Goal: Task Accomplishment & Management: Complete application form

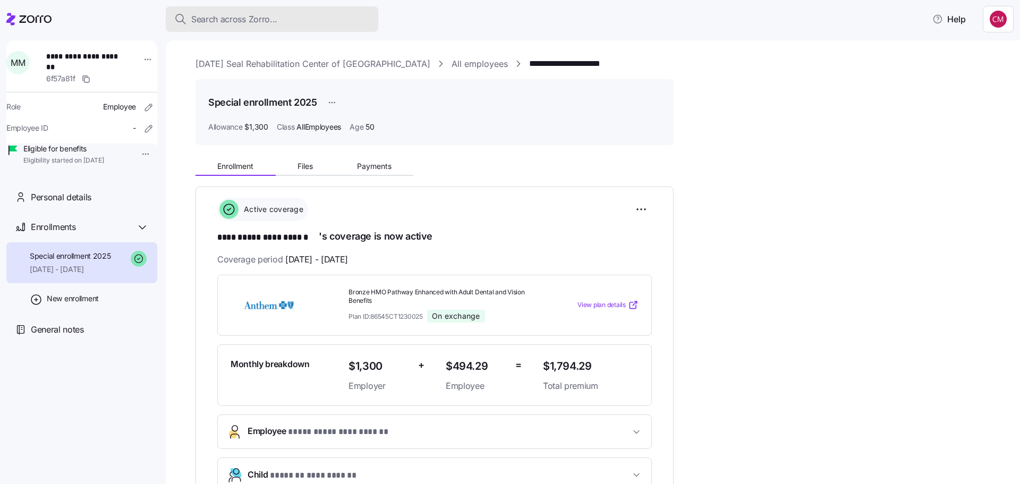
click at [239, 13] on span "Search across Zorro..." at bounding box center [234, 19] width 86 height 13
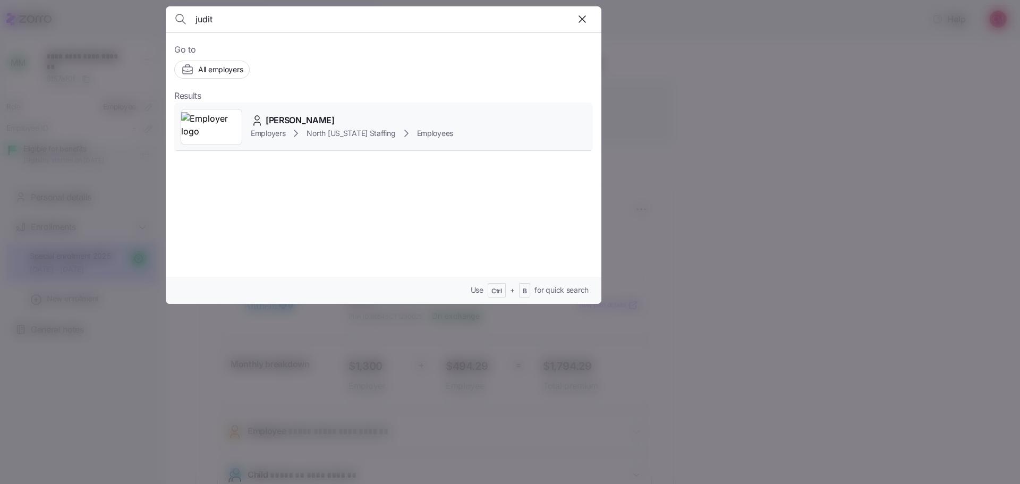
type input "judit"
click at [201, 129] on img at bounding box center [211, 127] width 61 height 30
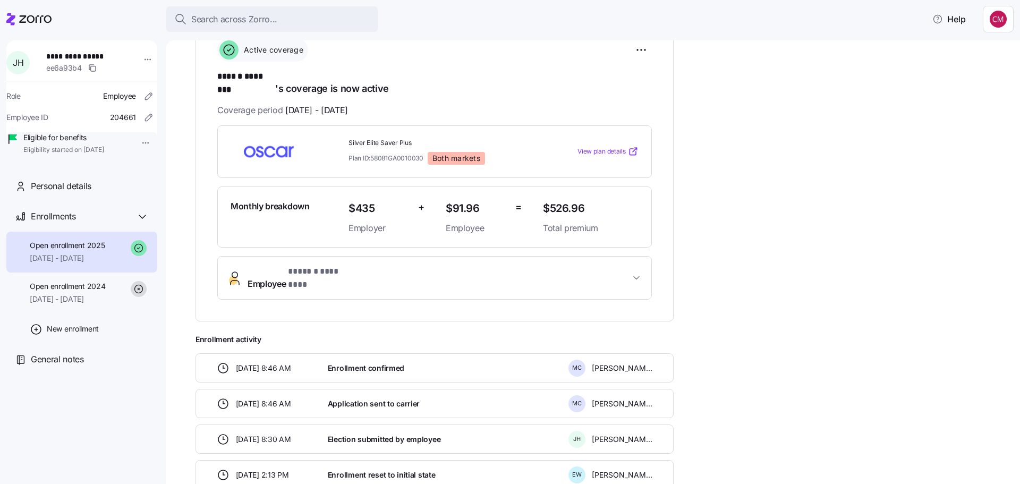
scroll to position [106, 0]
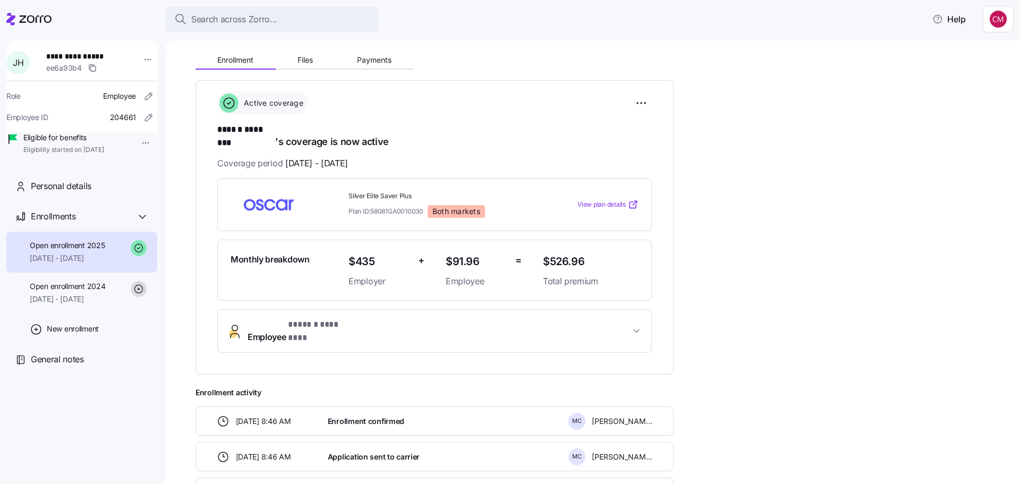
drag, startPoint x: 836, startPoint y: 271, endPoint x: 382, endPoint y: 214, distance: 456.7
click at [836, 271] on div "**********" at bounding box center [600, 312] width 810 height 531
drag, startPoint x: 422, startPoint y: 198, endPoint x: 373, endPoint y: 197, distance: 48.9
click at [373, 207] on span "Plan ID: 58081GA0010030" at bounding box center [385, 211] width 75 height 9
copy span "58081GA0010030"
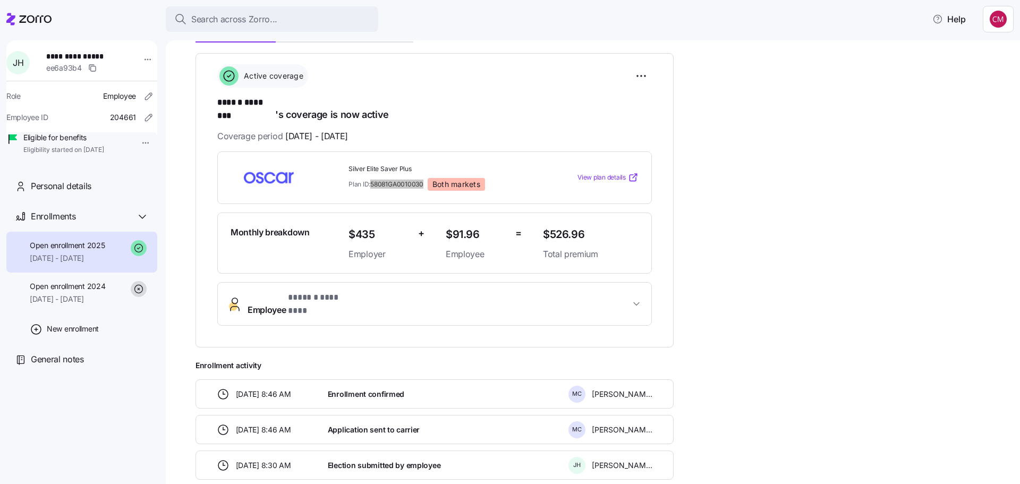
scroll to position [32, 0]
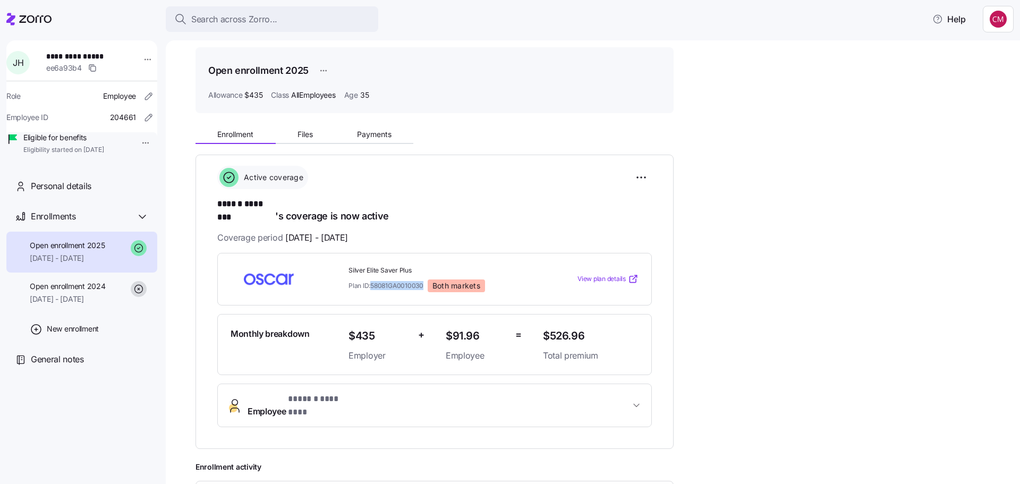
click at [611, 274] on span "View plan details" at bounding box center [601, 279] width 48 height 10
click at [641, 177] on html "**********" at bounding box center [510, 239] width 1020 height 478
click at [781, 244] on html "**********" at bounding box center [510, 239] width 1020 height 478
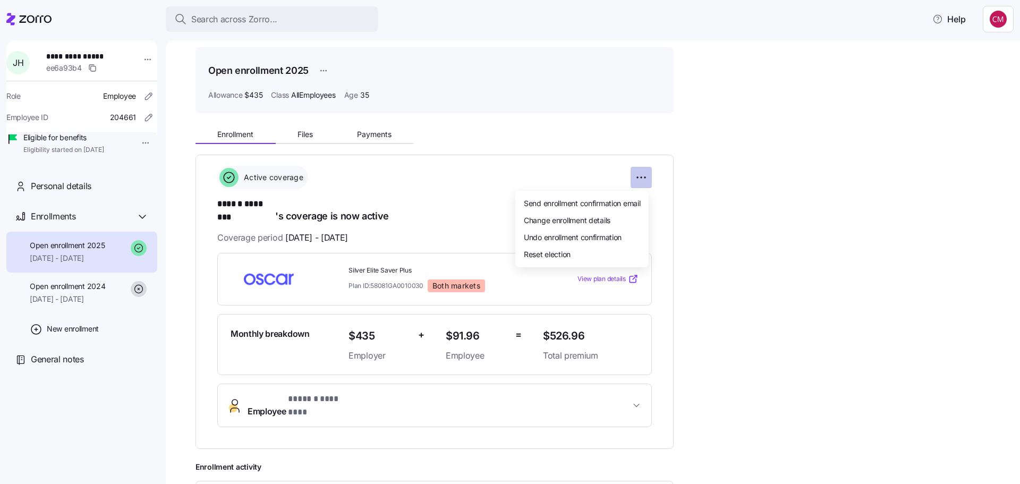
click at [651, 177] on html "**********" at bounding box center [510, 239] width 1020 height 478
click at [554, 255] on span "Reset election" at bounding box center [547, 254] width 47 height 11
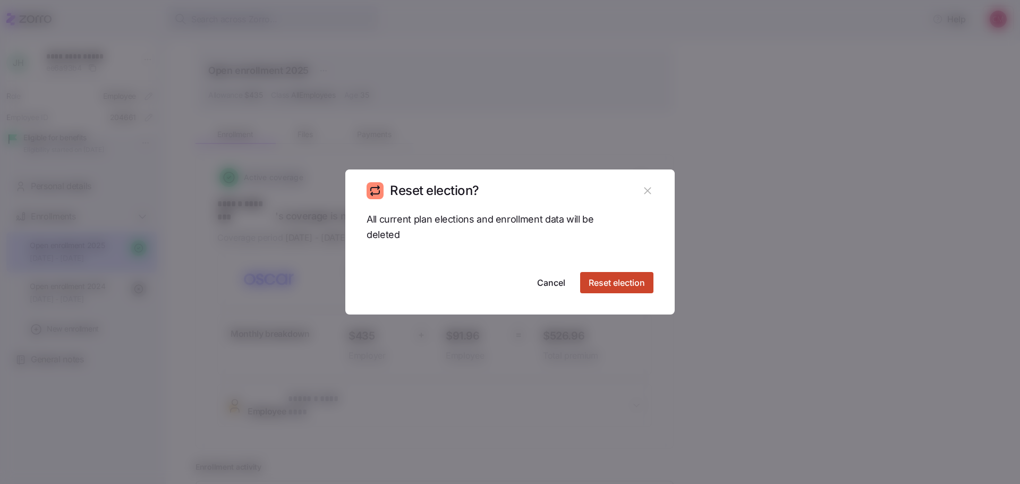
click at [617, 280] on span "Reset election" at bounding box center [617, 282] width 56 height 13
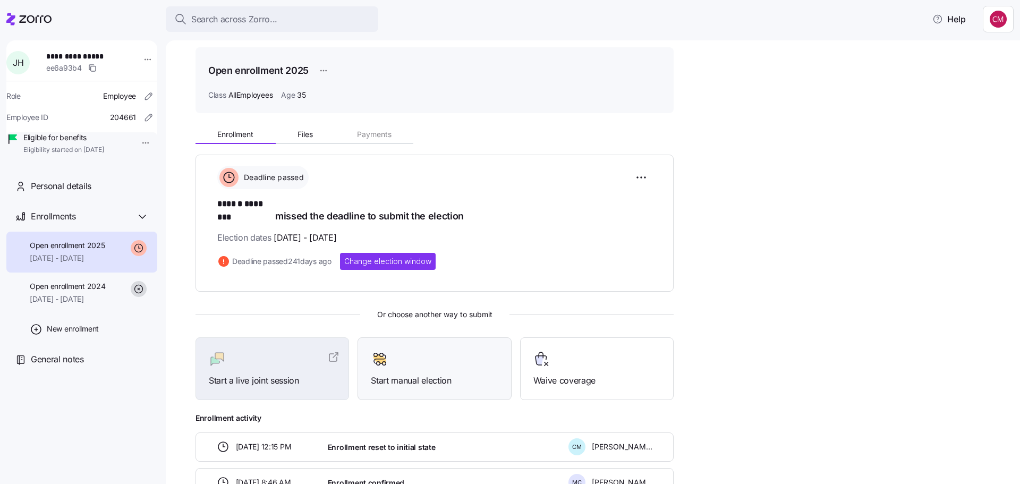
click at [434, 374] on span "Start manual election" at bounding box center [434, 380] width 127 height 13
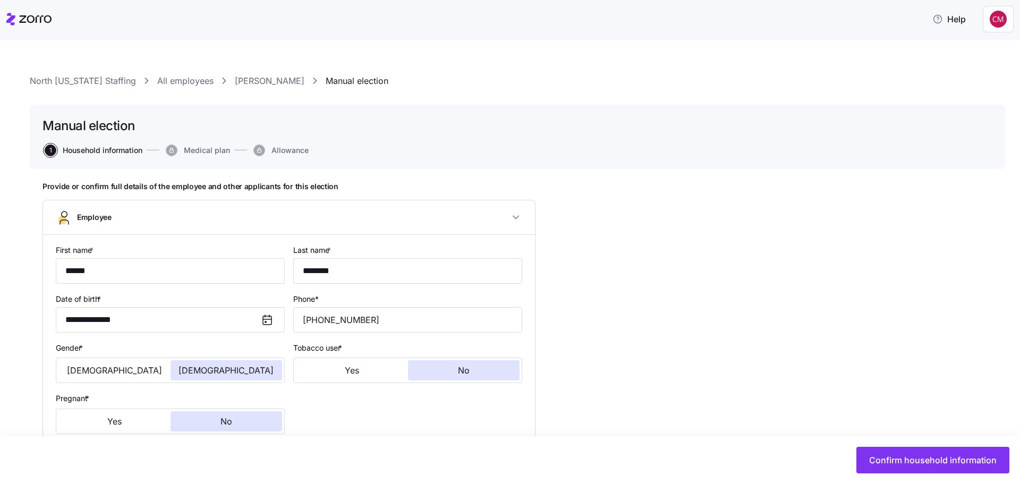
type input "AllEmployees"
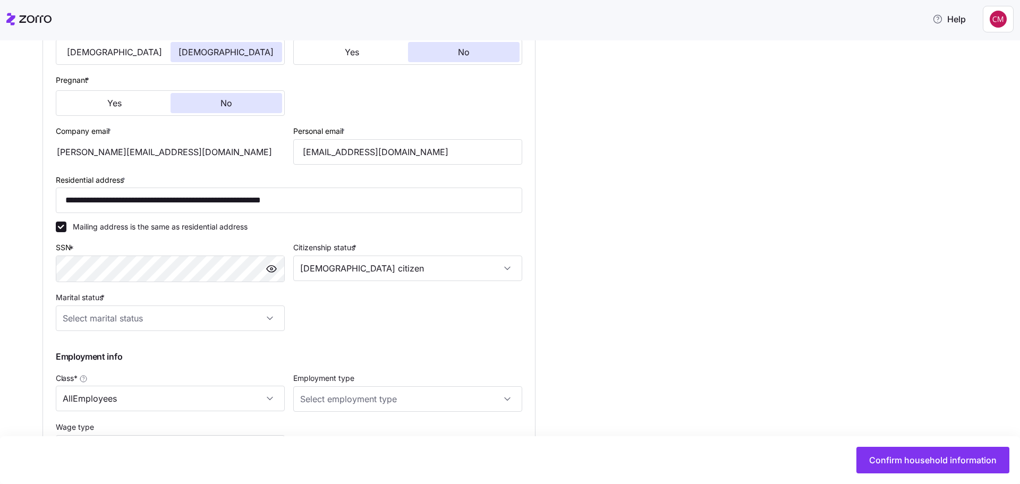
scroll to position [319, 0]
click at [120, 321] on input "Marital status *" at bounding box center [170, 317] width 229 height 25
click at [85, 346] on span "Single" at bounding box center [79, 350] width 21 height 12
type input "Single"
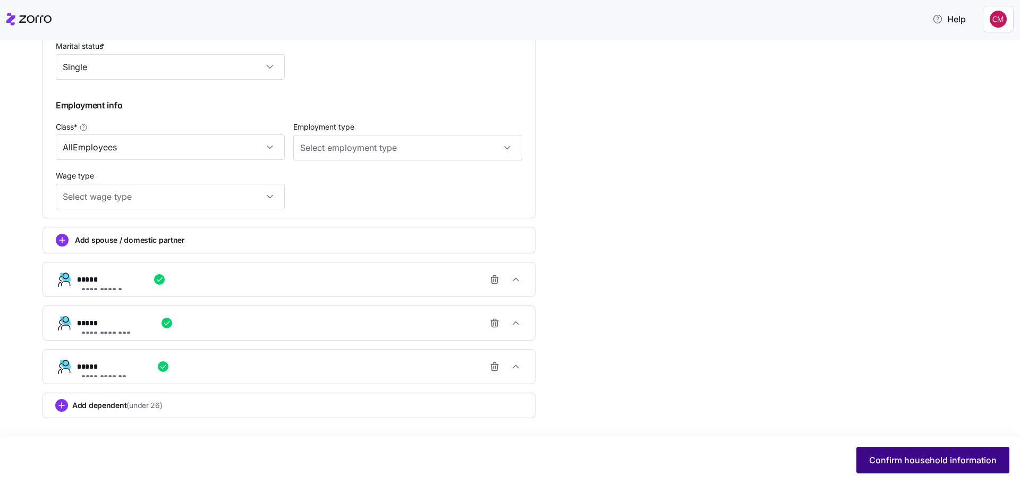
click at [905, 454] on button "Confirm household information" at bounding box center [932, 460] width 153 height 27
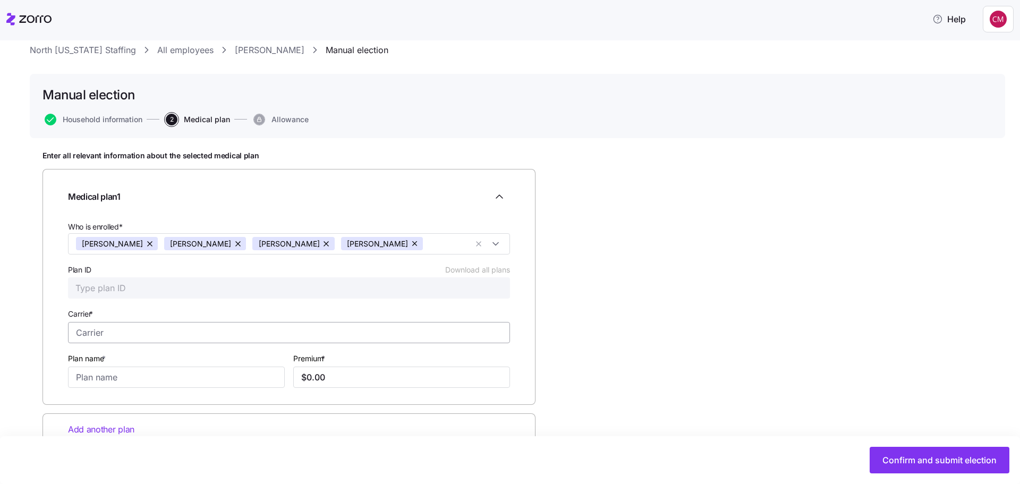
scroll to position [58, 0]
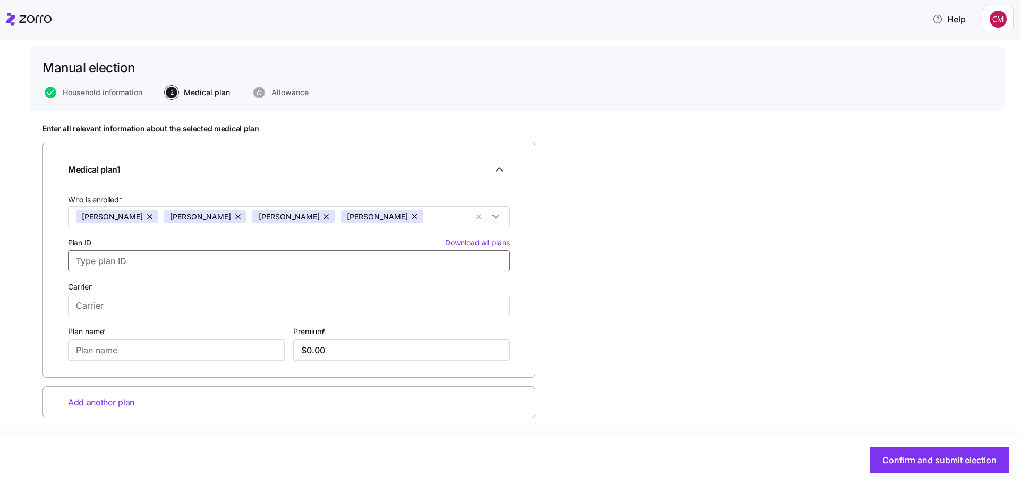
click at [203, 262] on input "Plan ID Download all plans" at bounding box center [289, 260] width 442 height 21
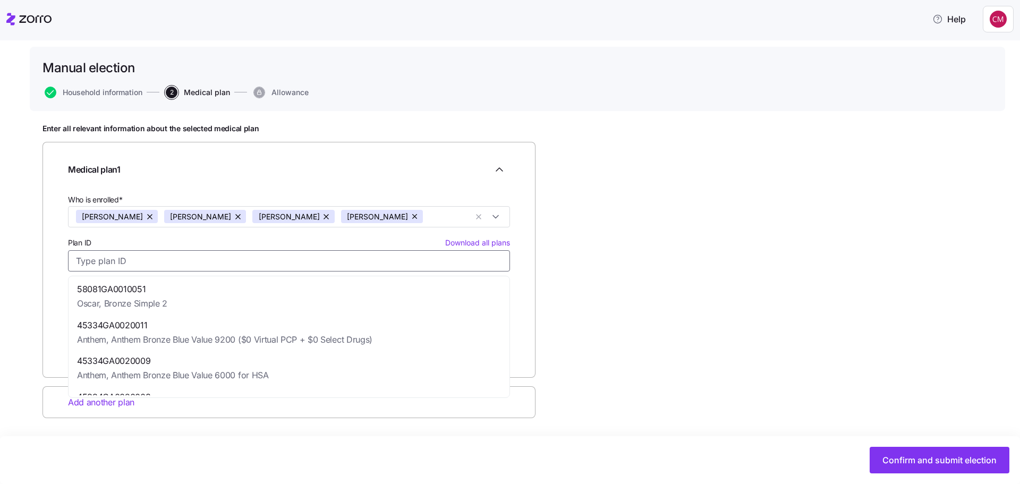
paste input "58081GA0010030"
type input "58081GA0010030"
type input "Oscar"
type input "Silver Elite Saver Plus"
type input "$1,608.88"
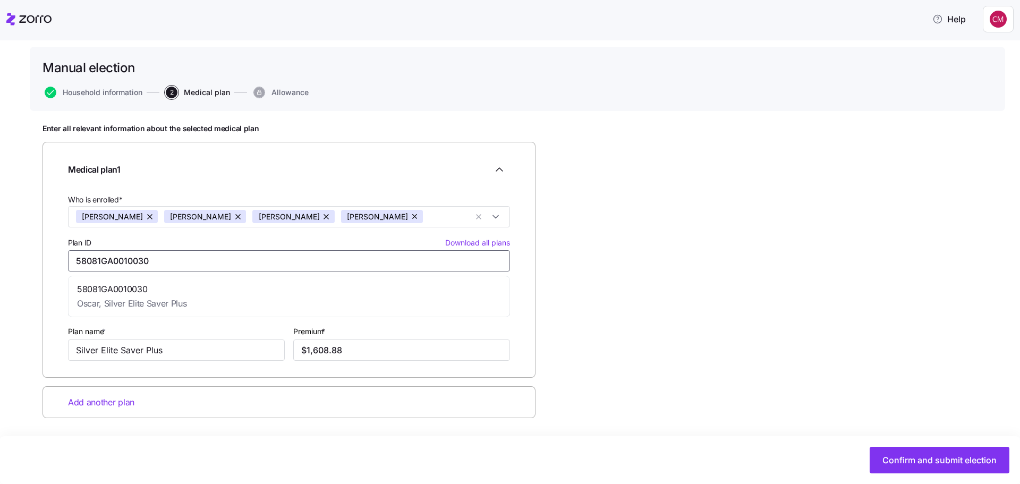
type input "58081GA0010030"
click at [610, 244] on div "Enter all relevant information about the selected medical plan Medical plan 1 W…" at bounding box center [517, 297] width 950 height 347
click at [408, 216] on button "button" at bounding box center [415, 216] width 15 height 13
click at [320, 215] on button "button" at bounding box center [327, 216] width 15 height 13
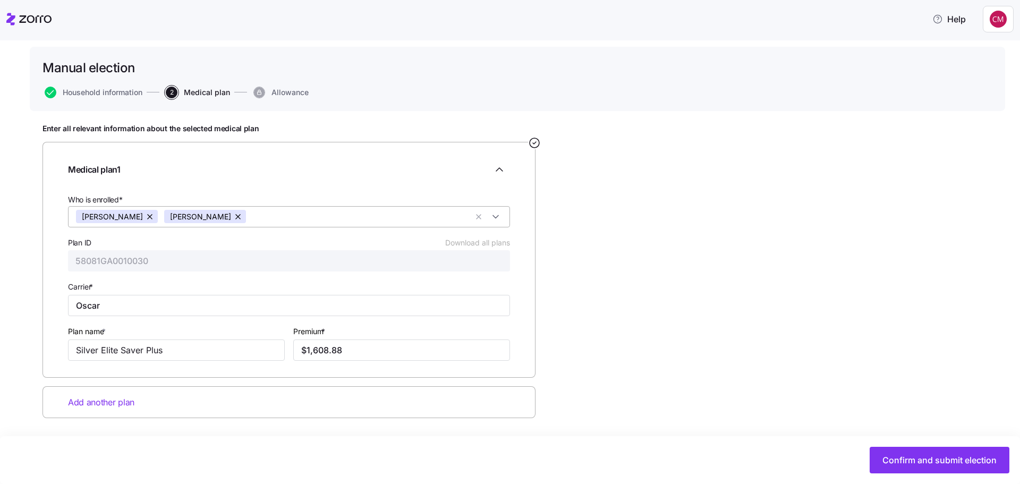
click at [231, 217] on button "button" at bounding box center [238, 216] width 15 height 13
type input "$526.95"
click at [27, 22] on icon at bounding box center [28, 19] width 45 height 13
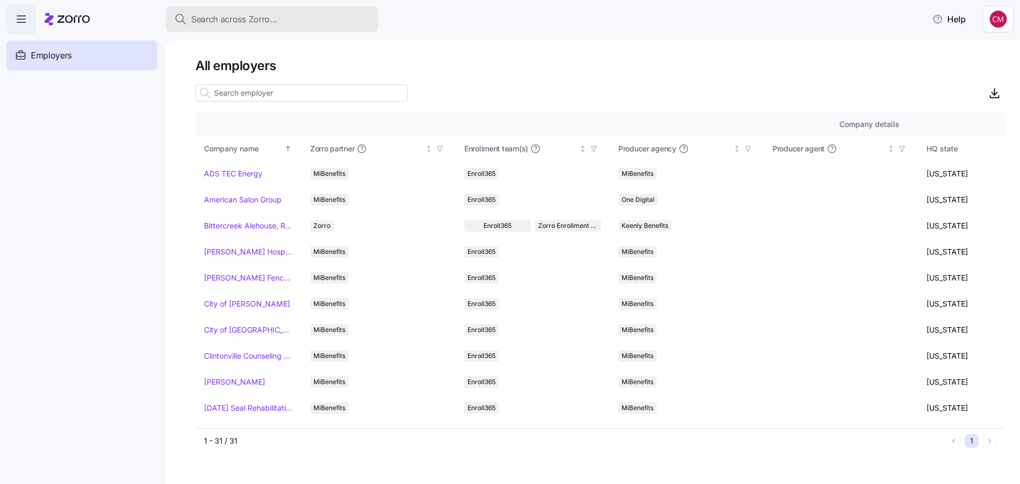
click at [274, 20] on span "Search across Zorro..." at bounding box center [234, 19] width 86 height 13
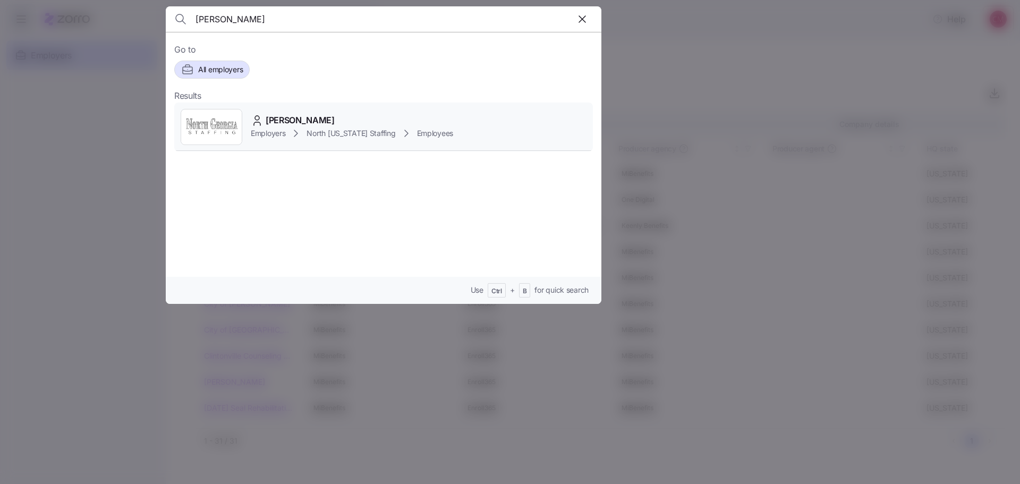
type input "[PERSON_NAME]"
click at [213, 118] on img at bounding box center [211, 127] width 61 height 30
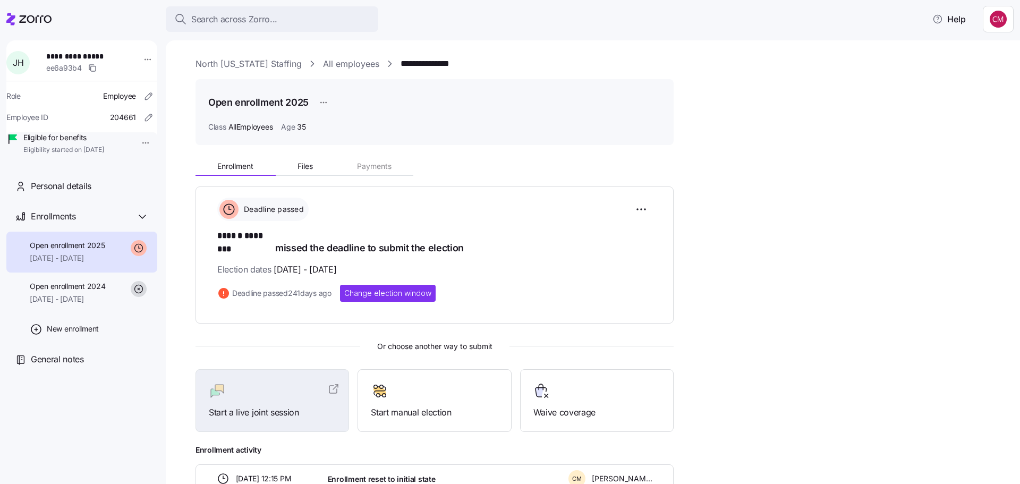
click at [90, 252] on div "Open enrollment 2025 [DATE] - [DATE]" at bounding box center [81, 252] width 151 height 41
click at [112, 223] on div "Enrollments" at bounding box center [90, 216] width 118 height 13
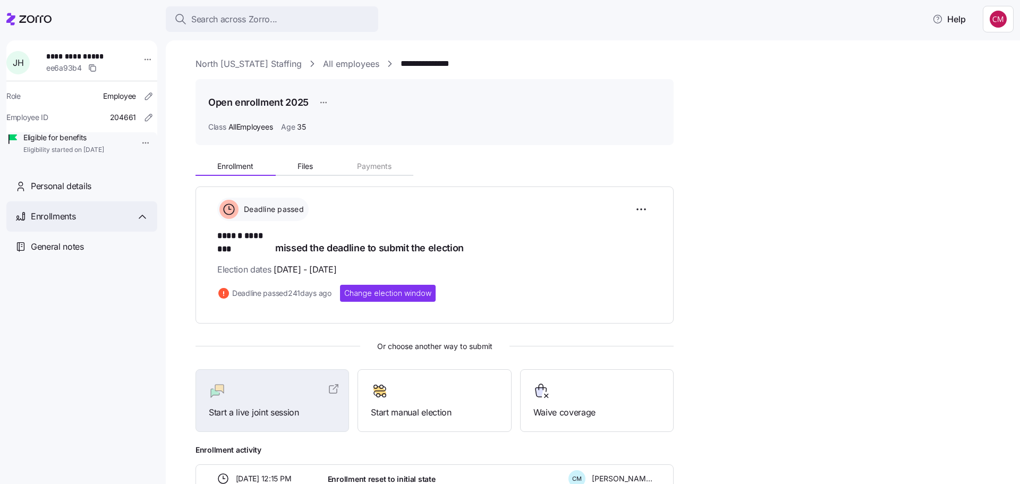
click at [112, 223] on div "Enrollments" at bounding box center [90, 216] width 118 height 13
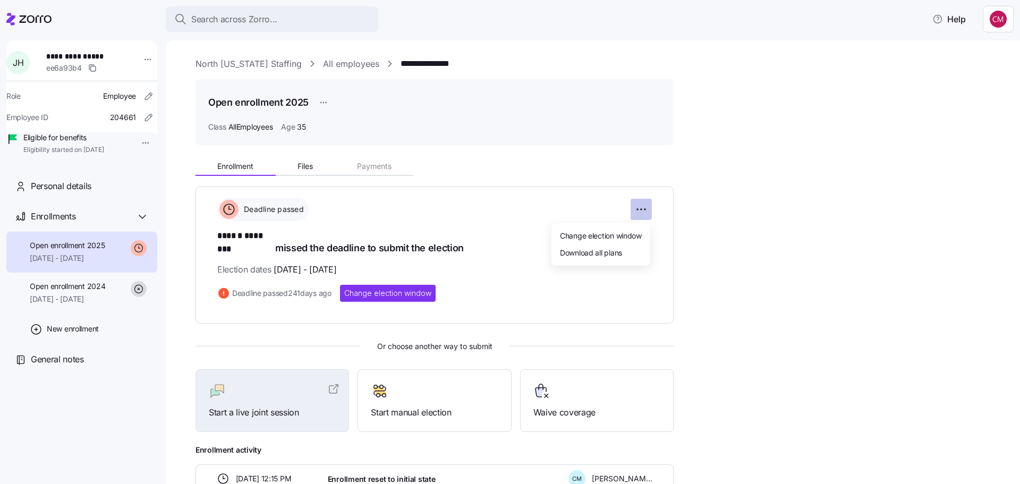
click at [638, 206] on html "**********" at bounding box center [510, 239] width 1020 height 478
click at [827, 284] on html "**********" at bounding box center [510, 239] width 1020 height 478
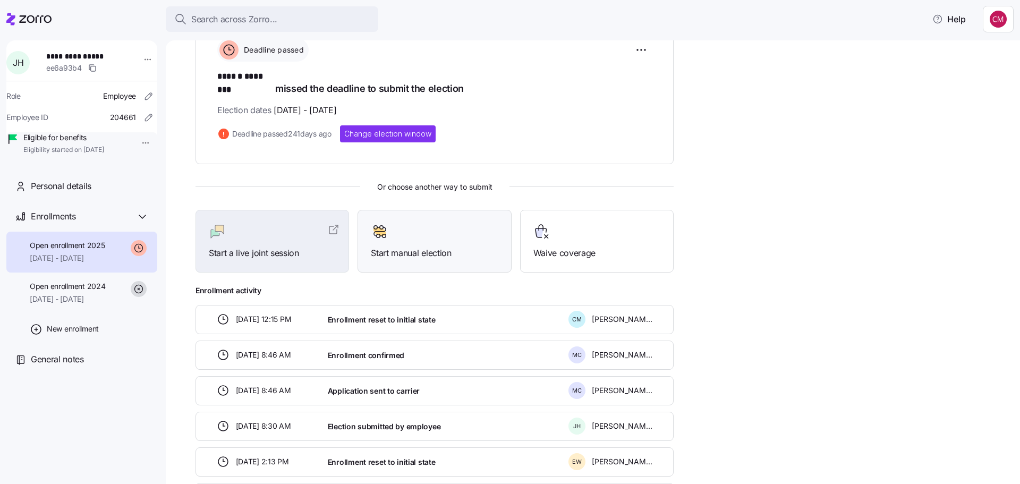
click at [444, 229] on div "Start manual election" at bounding box center [434, 241] width 127 height 37
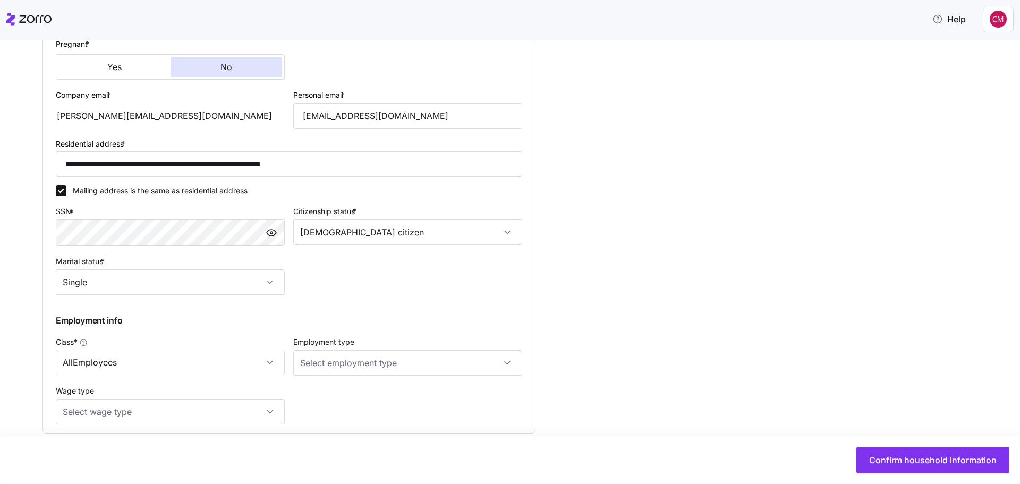
scroll to position [198, 0]
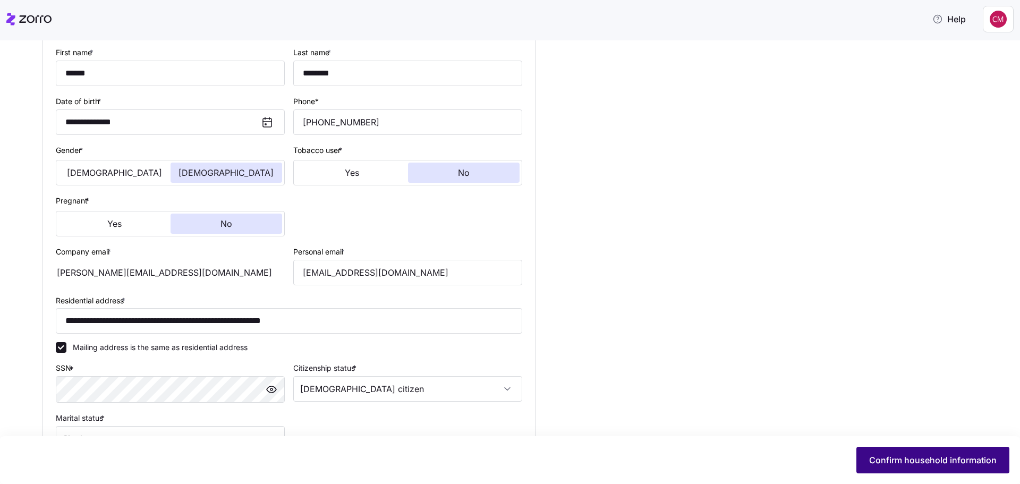
click at [904, 456] on span "Confirm household information" at bounding box center [932, 460] width 127 height 13
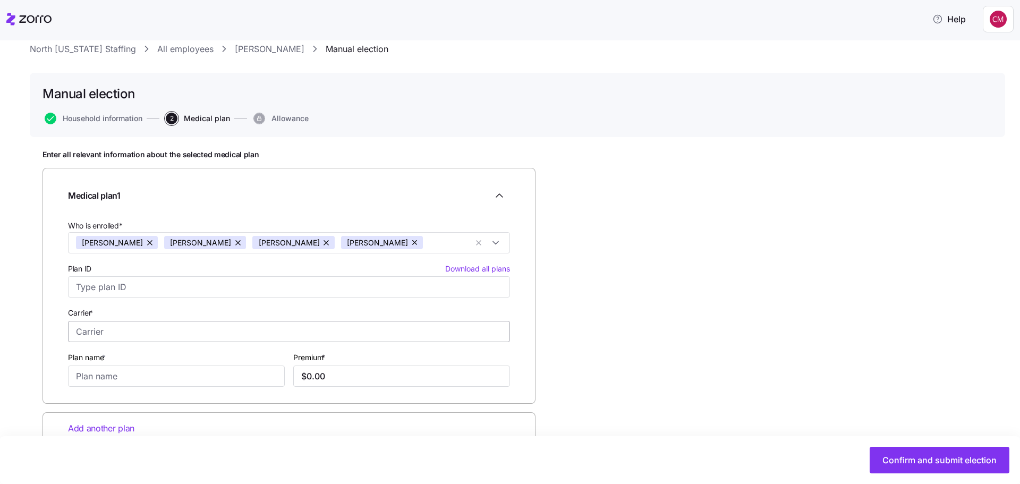
scroll to position [58, 0]
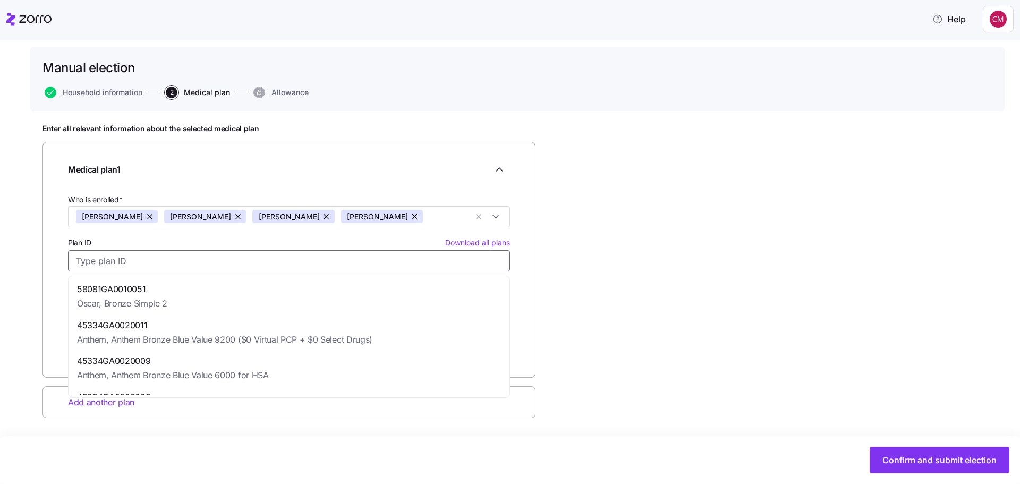
click at [157, 265] on input "Plan ID Download all plans" at bounding box center [289, 260] width 442 height 21
paste input "58081GA0010030"
type input "58081GA0010030"
type input "Oscar"
type input "Silver Elite Saver Plus"
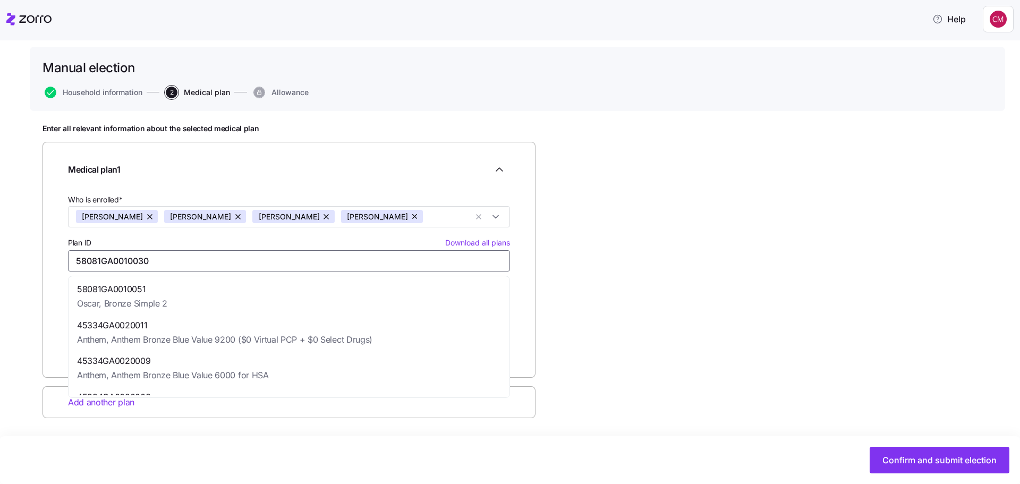
type input "$1,608.88"
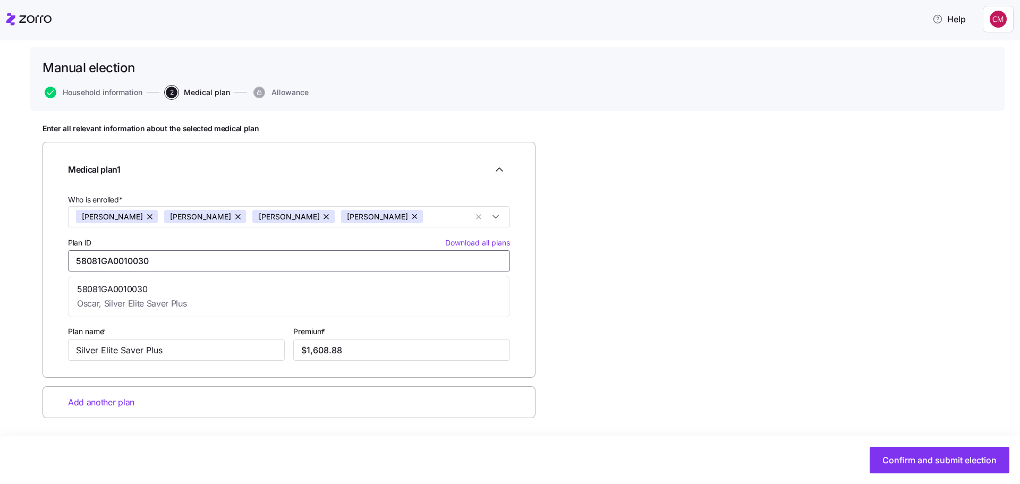
click at [141, 287] on span "58081GA0010030" at bounding box center [131, 289] width 109 height 13
type input "58081GA0010030"
click at [353, 354] on input "$1,608.88" at bounding box center [401, 349] width 217 height 21
click at [410, 351] on input "$1,608.88" at bounding box center [401, 349] width 217 height 21
type input "$1.00"
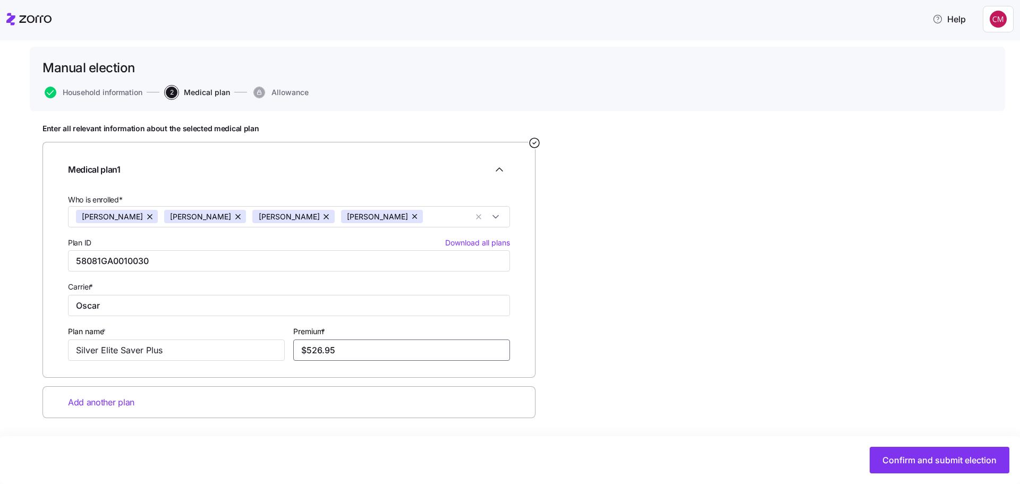
type input "$526.95"
click at [901, 455] on span "Confirm and submit election" at bounding box center [939, 460] width 114 height 13
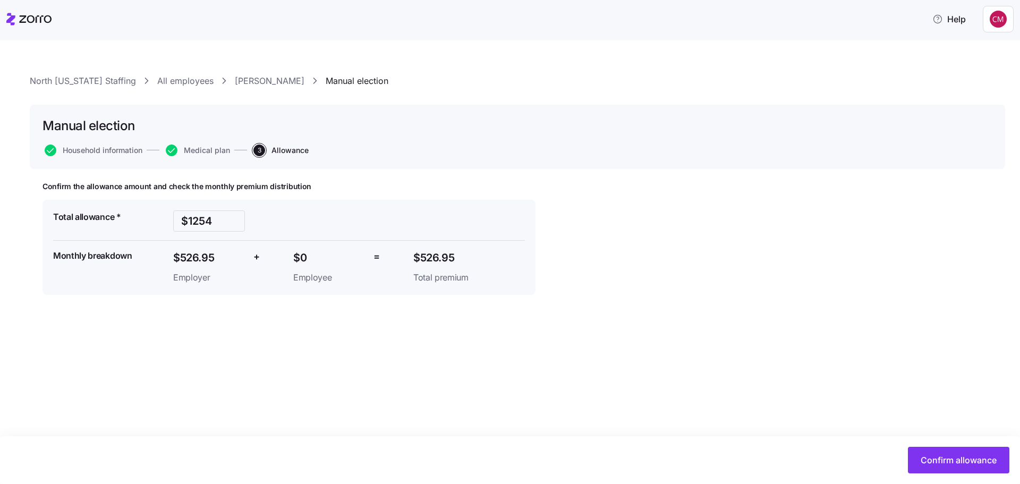
click at [296, 255] on span "$0" at bounding box center [329, 258] width 72 height 18
click at [217, 224] on input "$1254" at bounding box center [209, 220] width 72 height 21
type input "$1"
click at [201, 222] on input "$9195" at bounding box center [209, 220] width 72 height 21
type input "$5"
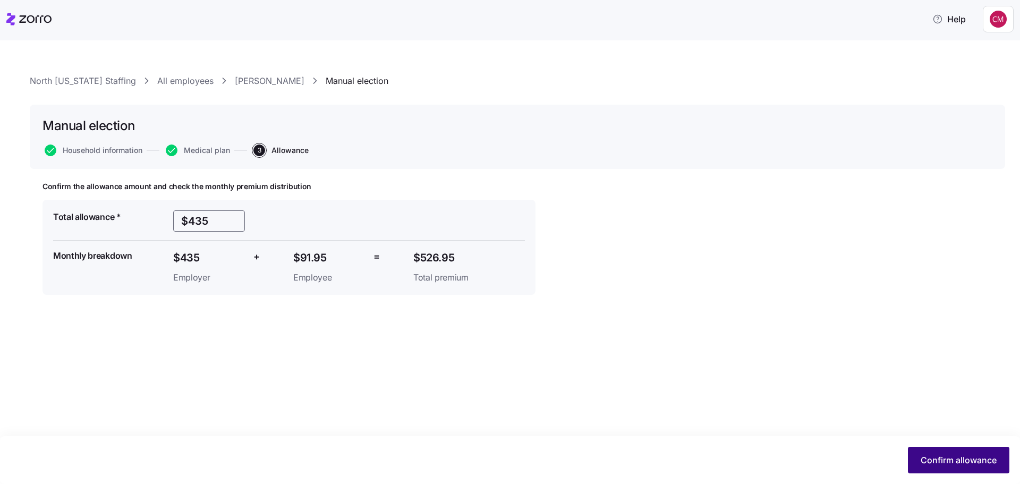
type input "$435"
click at [939, 460] on span "Confirm allowance" at bounding box center [959, 460] width 76 height 13
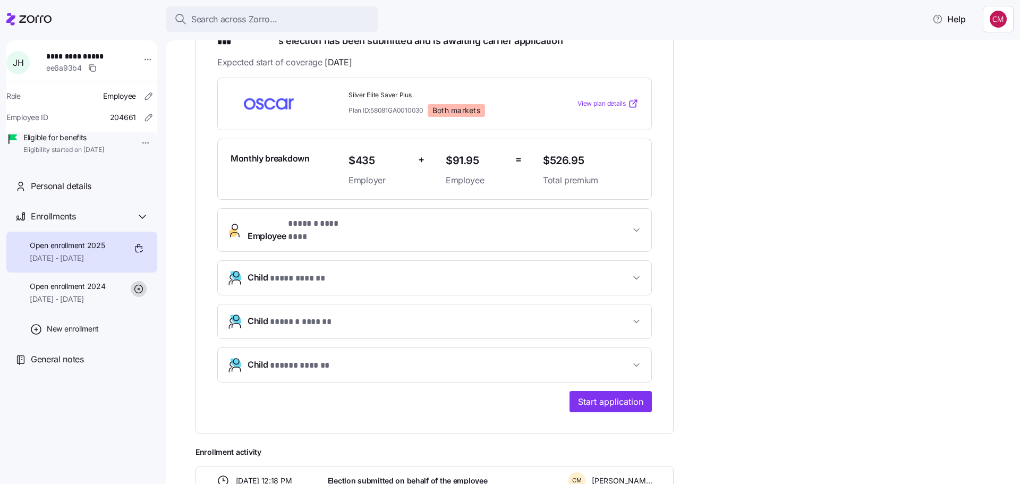
scroll to position [212, 0]
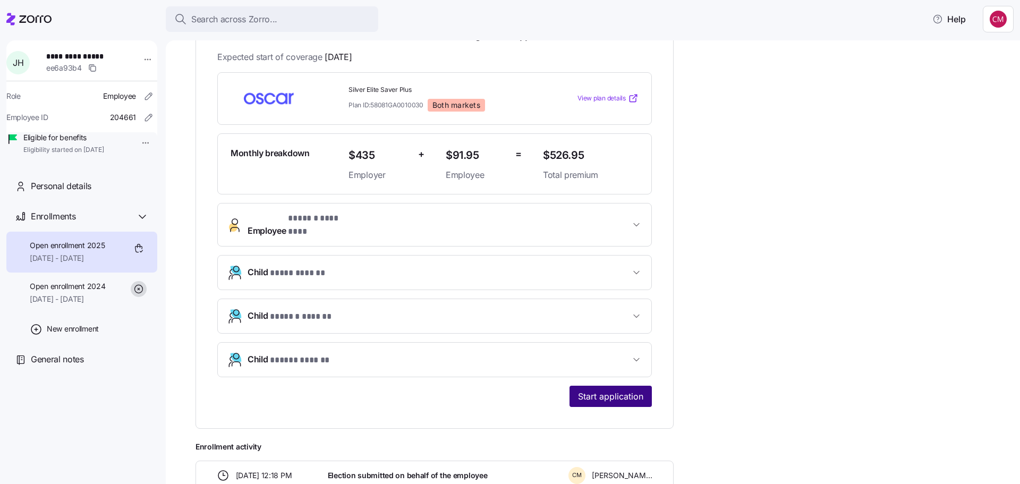
click at [619, 390] on span "Start application" at bounding box center [610, 396] width 65 height 13
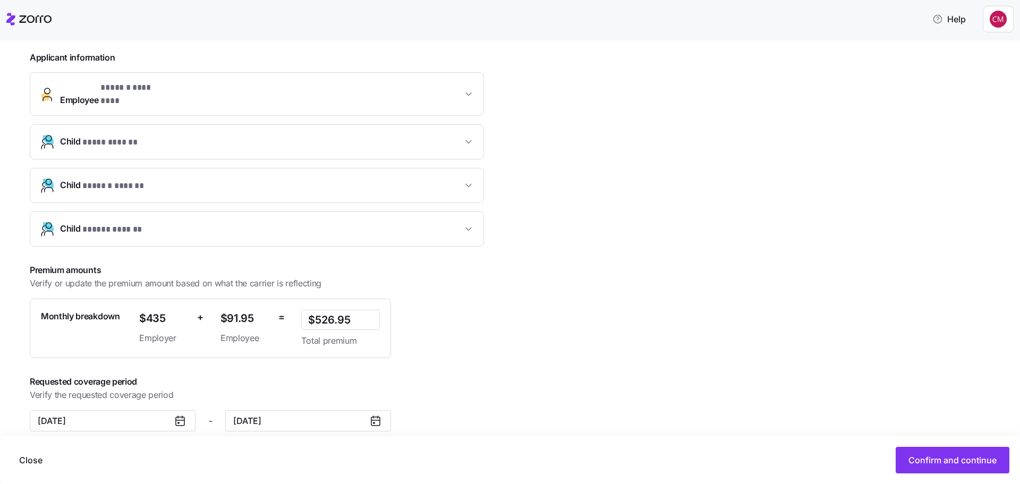
scroll to position [243, 0]
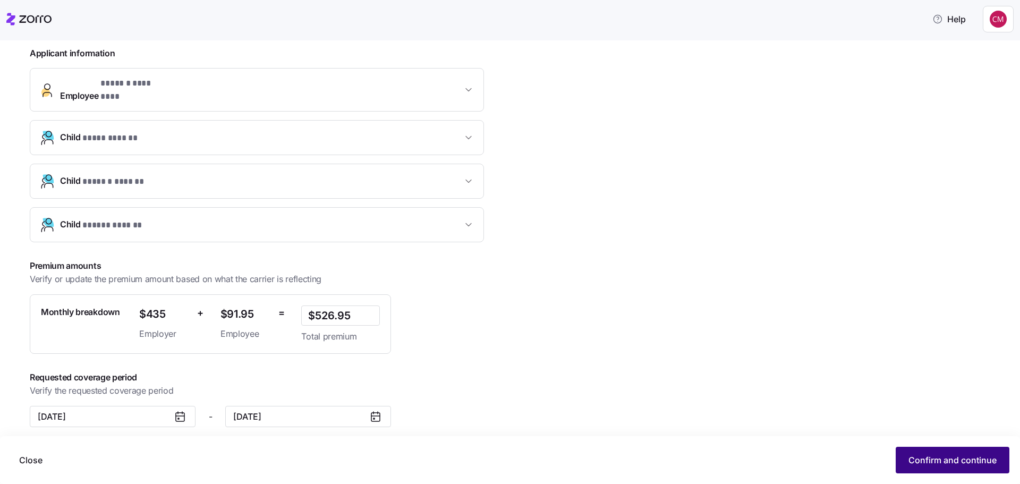
click at [929, 458] on span "Confirm and continue" at bounding box center [952, 460] width 88 height 13
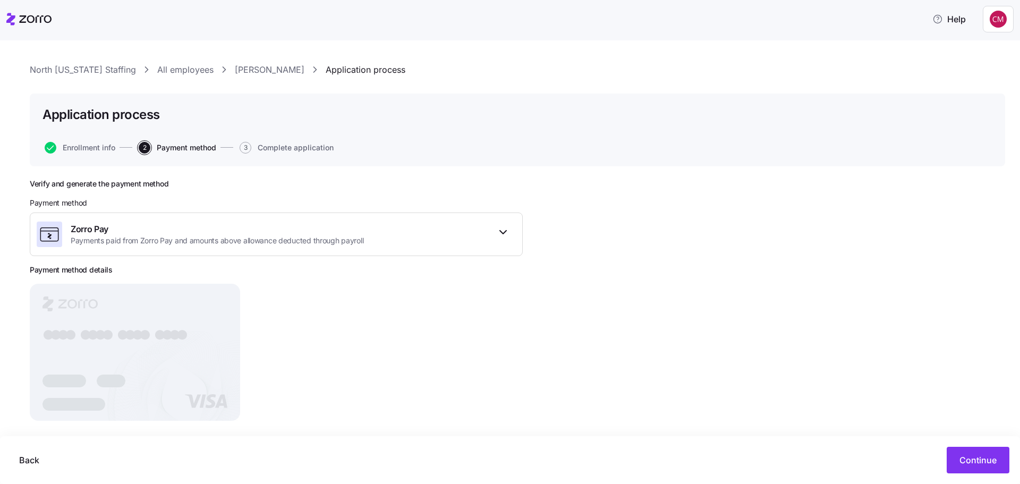
scroll to position [22, 0]
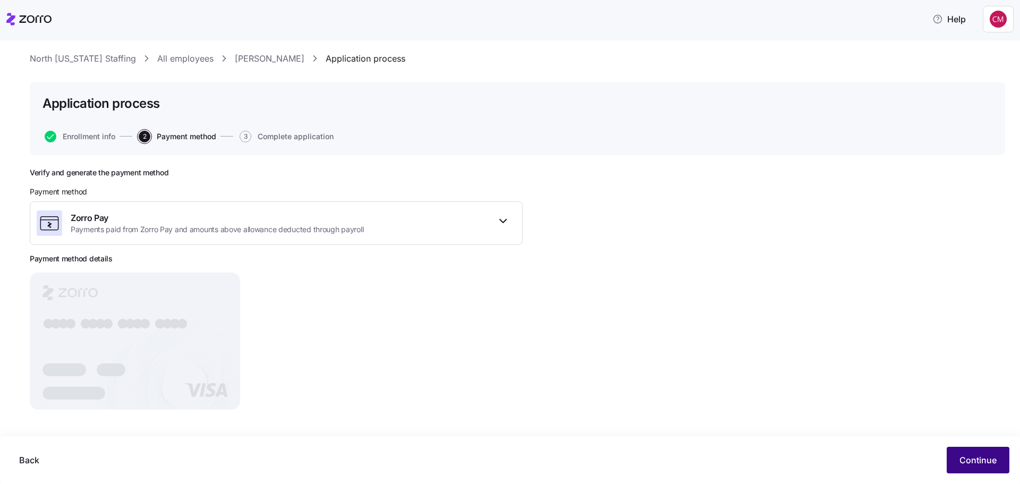
click at [979, 457] on span "Continue" at bounding box center [977, 460] width 37 height 13
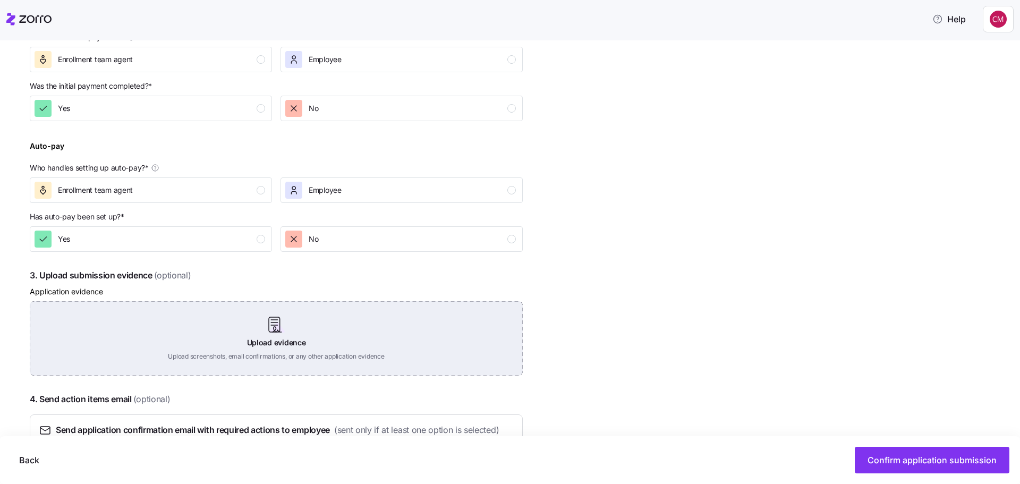
scroll to position [181, 0]
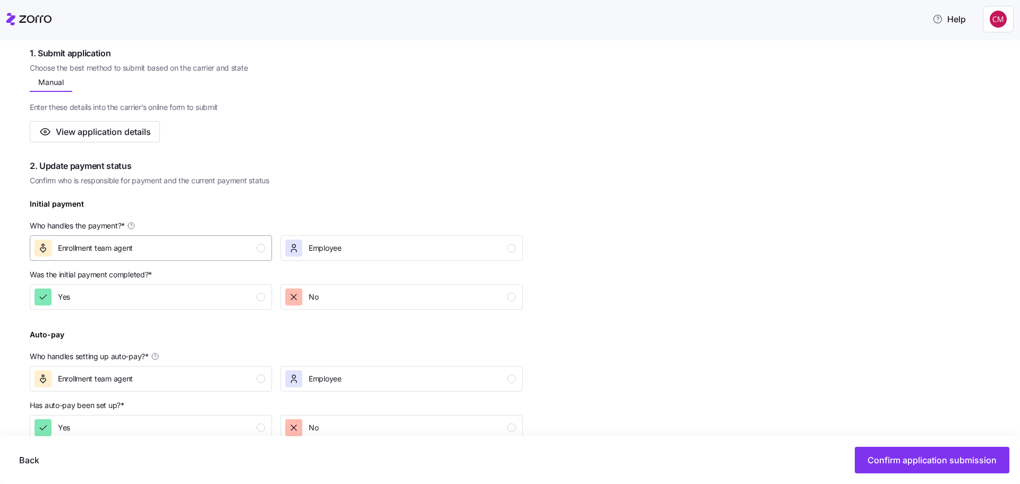
click at [261, 246] on div "button" at bounding box center [261, 248] width 8 height 8
click at [256, 295] on div "Yes" at bounding box center [150, 296] width 231 height 17
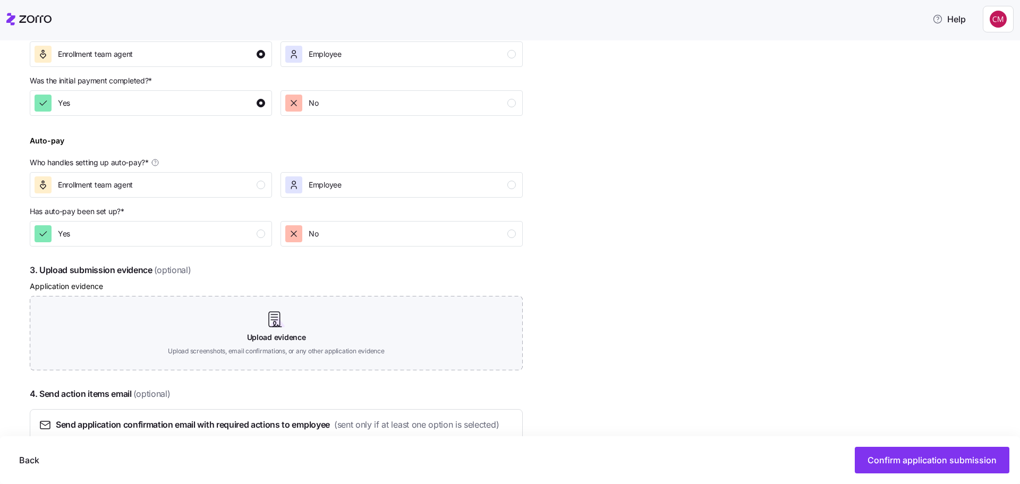
scroll to position [394, 0]
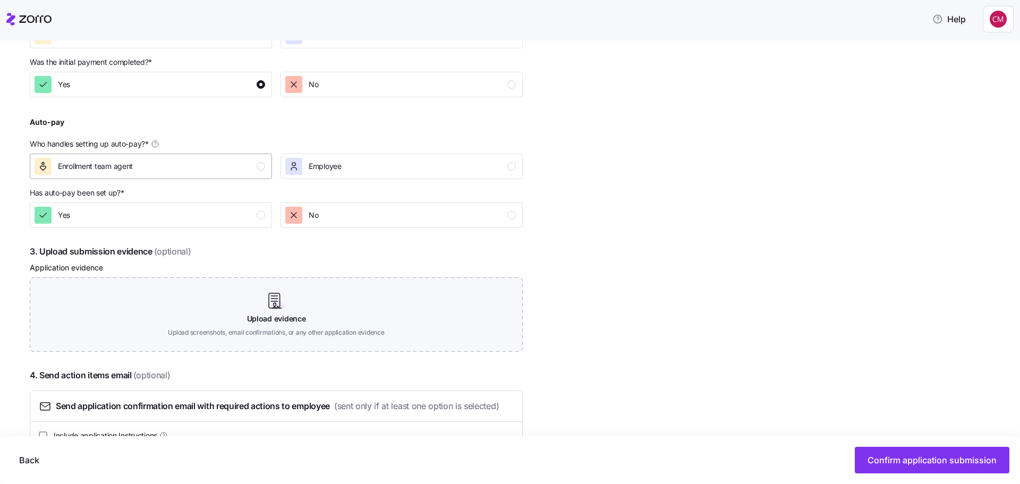
click at [256, 168] on div "Enrollment team agent" at bounding box center [150, 166] width 231 height 17
click at [258, 218] on div "button" at bounding box center [261, 215] width 8 height 8
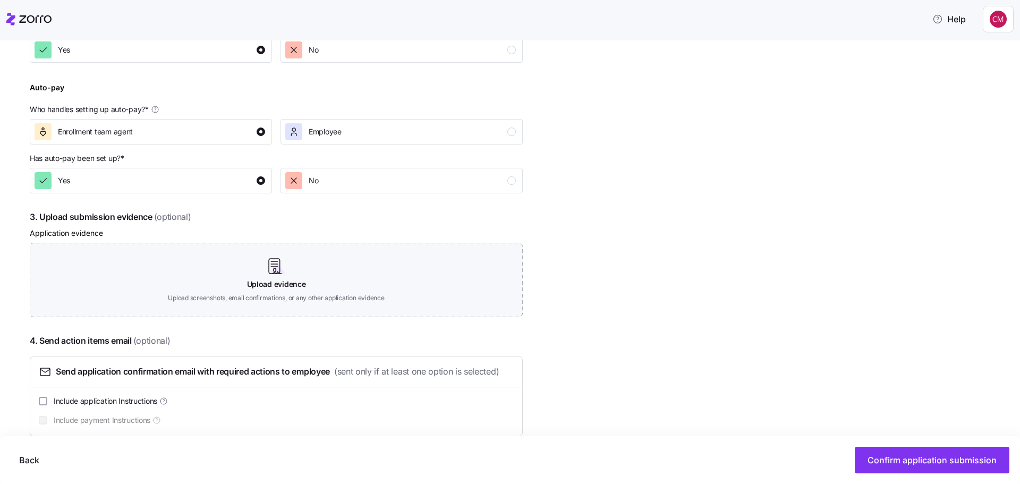
scroll to position [447, 0]
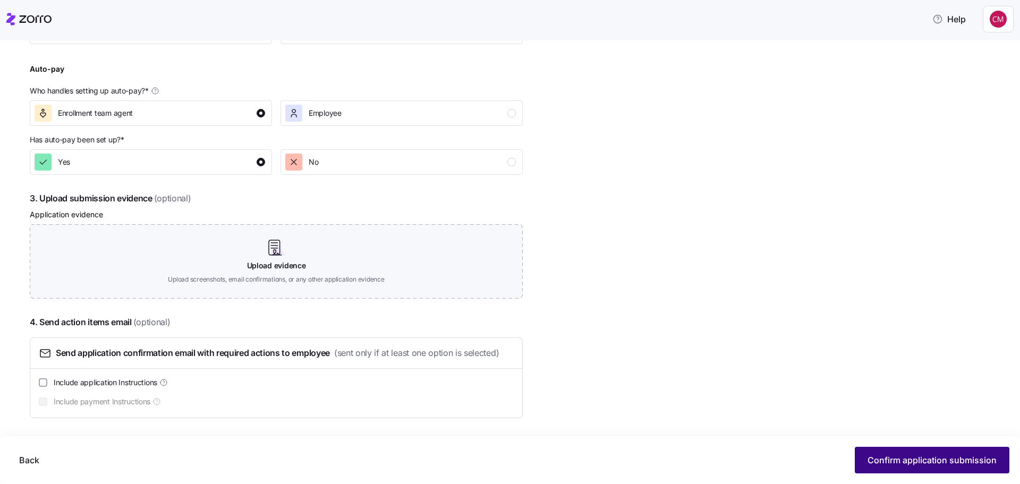
click at [889, 457] on span "Confirm application submission" at bounding box center [931, 460] width 129 height 13
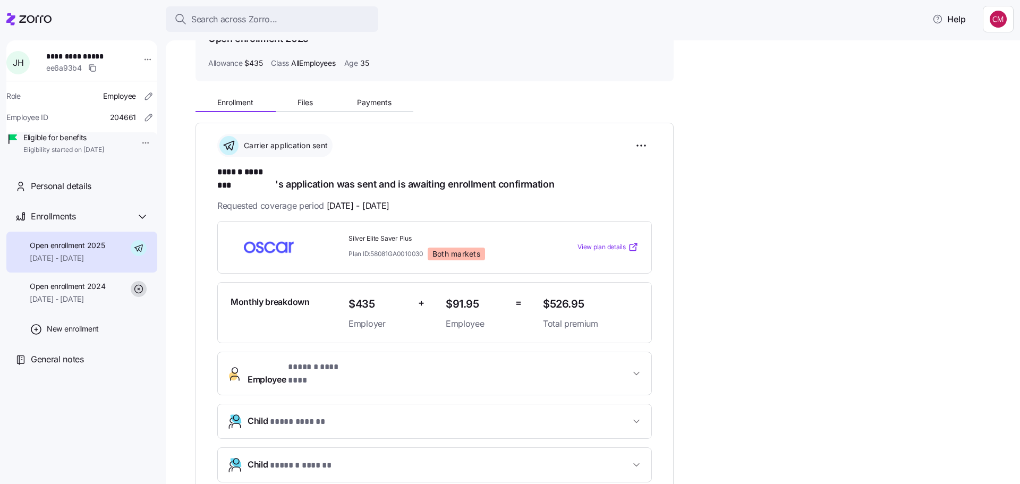
scroll to position [159, 0]
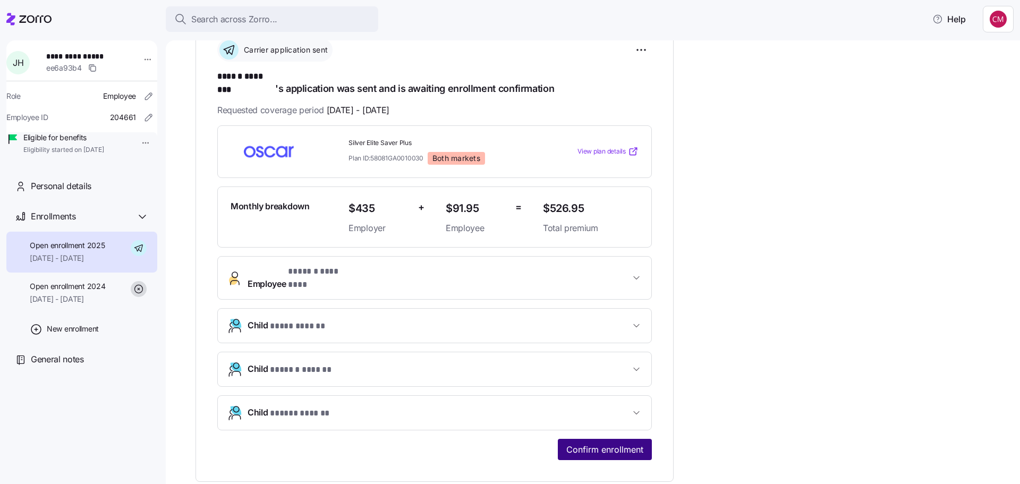
click at [591, 443] on span "Confirm enrollment" at bounding box center [604, 449] width 77 height 13
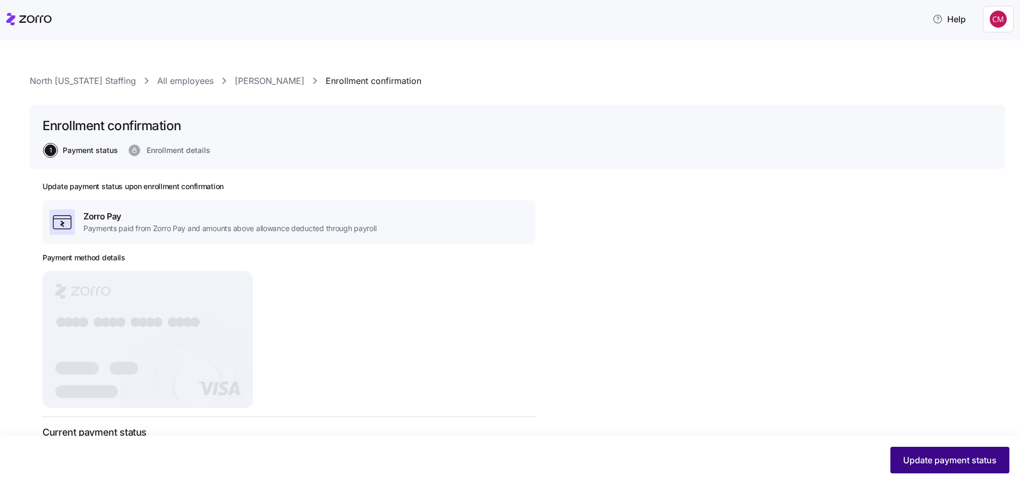
click at [954, 454] on span "Update payment status" at bounding box center [949, 460] width 93 height 13
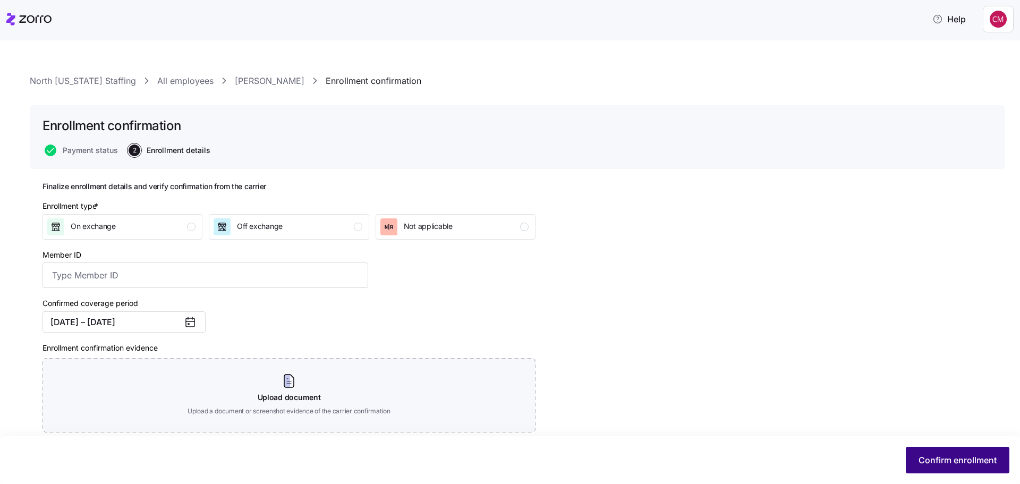
click at [937, 453] on button "Confirm enrollment" at bounding box center [958, 460] width 104 height 27
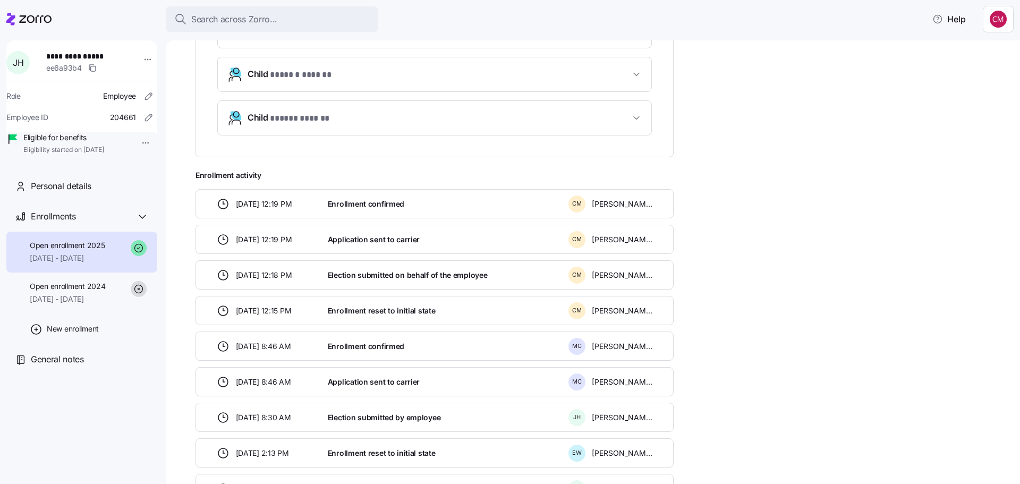
scroll to position [478, 0]
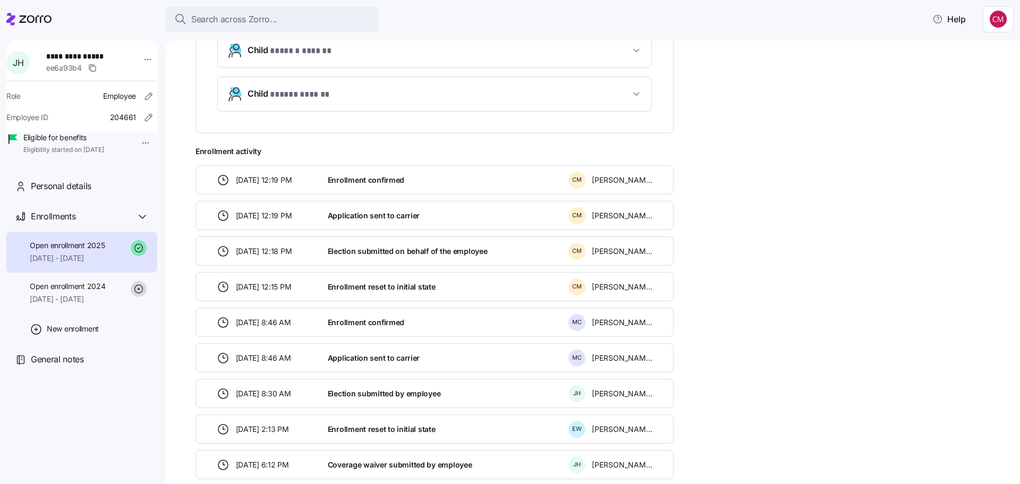
click at [276, 317] on span "[DATE] 8:46 AM" at bounding box center [263, 322] width 55 height 11
click at [366, 317] on span "Enrollment confirmed" at bounding box center [366, 322] width 76 height 11
click at [629, 317] on span "[PERSON_NAME]" at bounding box center [622, 322] width 61 height 11
click at [233, 316] on div "[DATE] 8:46 AM" at bounding box center [268, 322] width 103 height 13
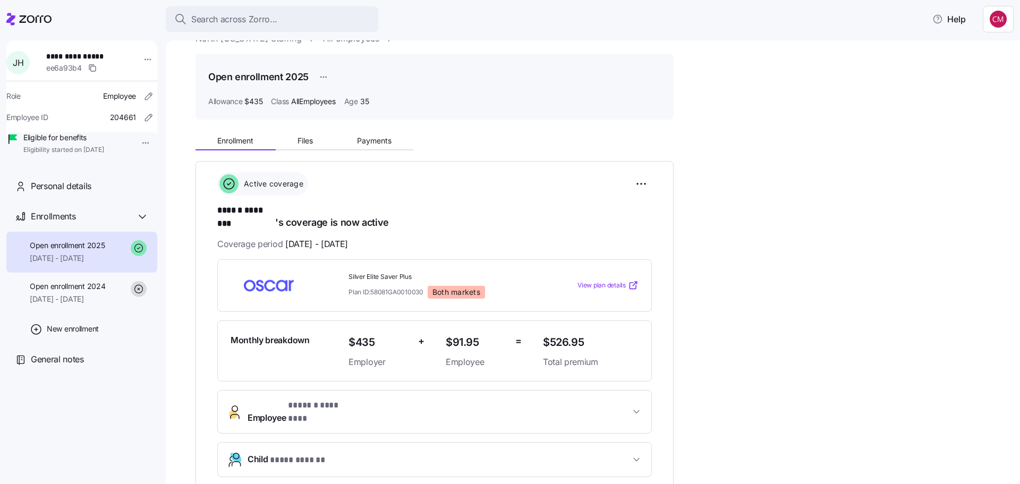
scroll to position [0, 0]
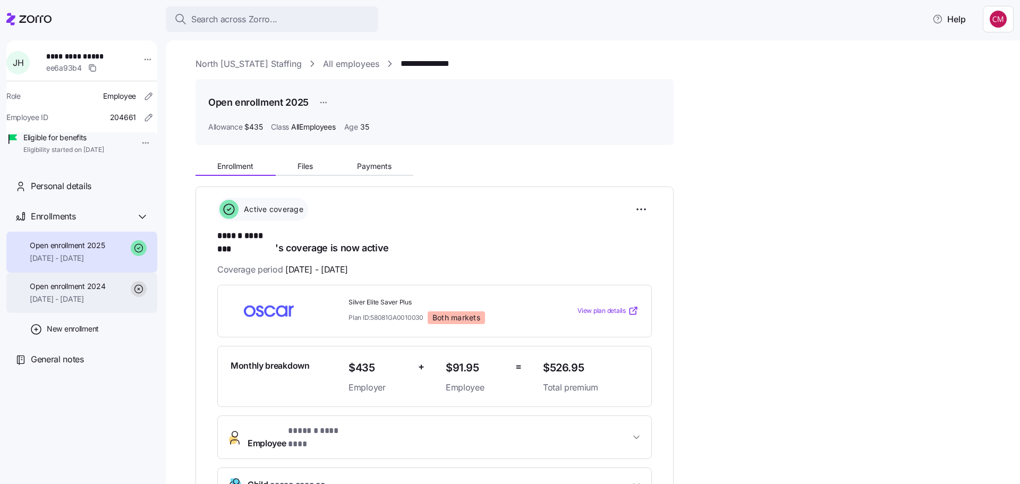
click at [105, 292] on span "Open enrollment 2024" at bounding box center [67, 286] width 75 height 11
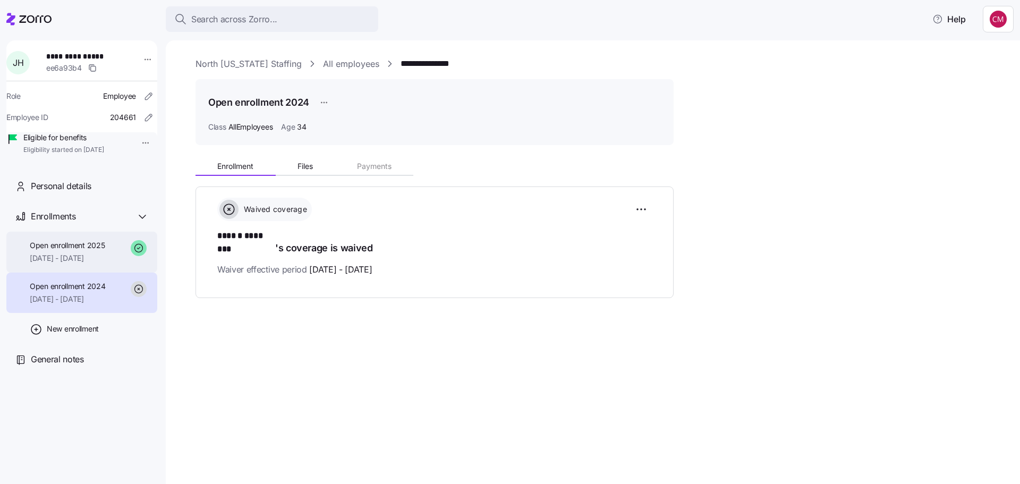
click at [65, 251] on span "Open enrollment 2025" at bounding box center [67, 245] width 75 height 11
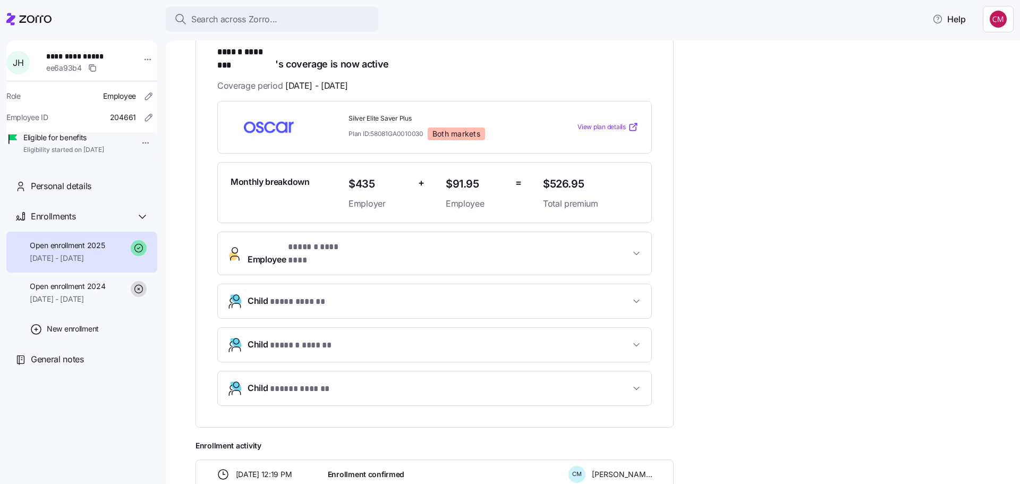
scroll to position [159, 0]
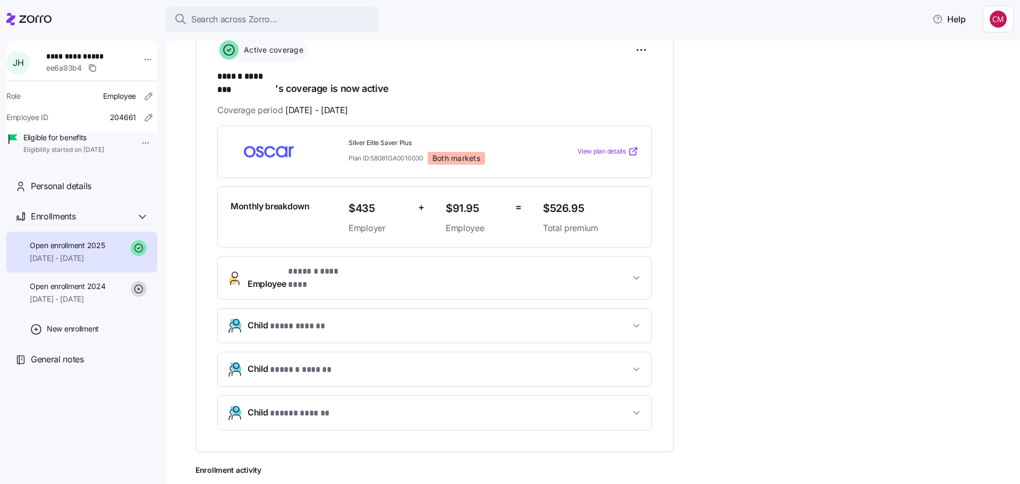
click at [476, 269] on button "Employee * ****** ******** *" at bounding box center [434, 278] width 433 height 42
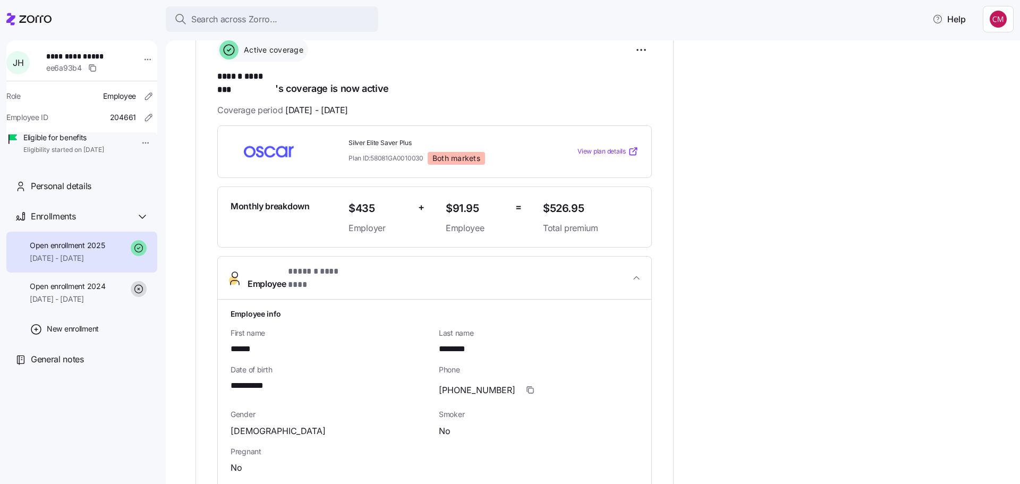
click at [476, 269] on button "Employee * ****** ******** *" at bounding box center [434, 278] width 433 height 43
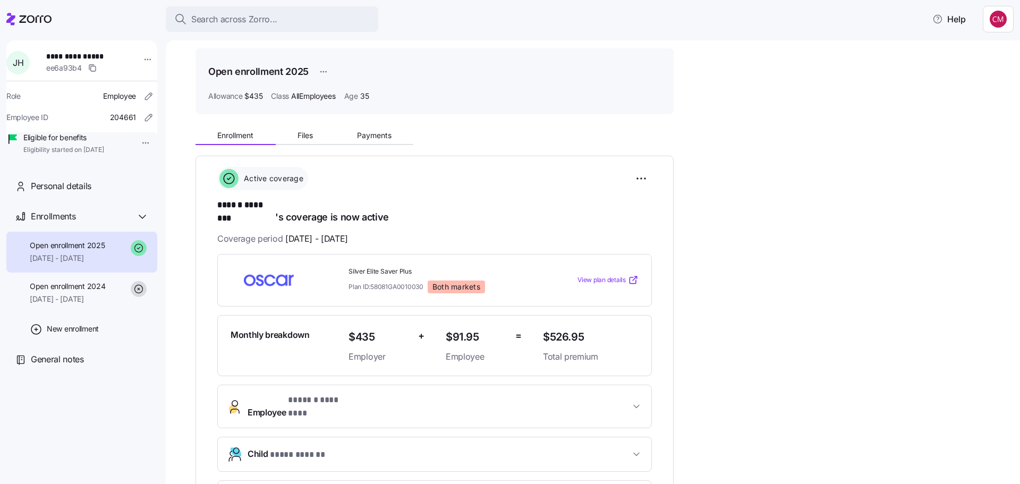
scroll to position [0, 0]
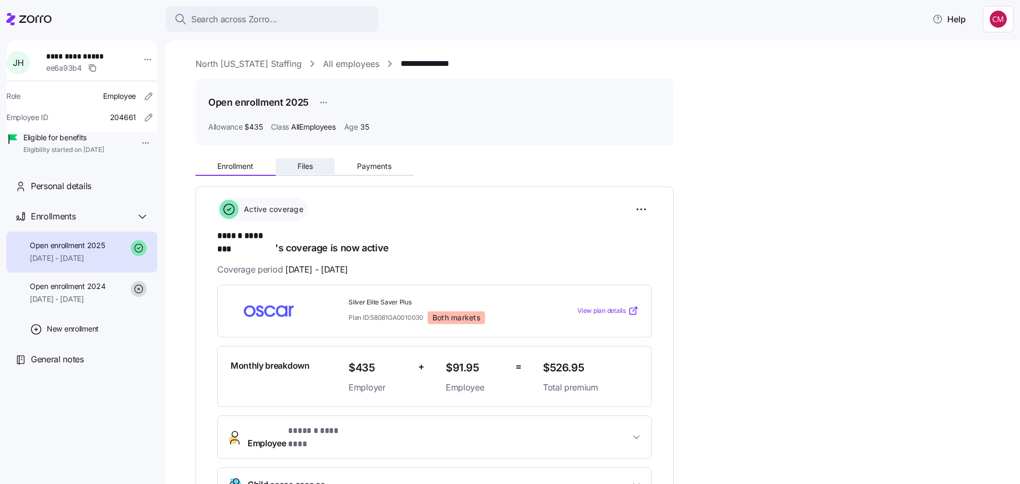
click at [305, 165] on span "Files" at bounding box center [304, 166] width 15 height 7
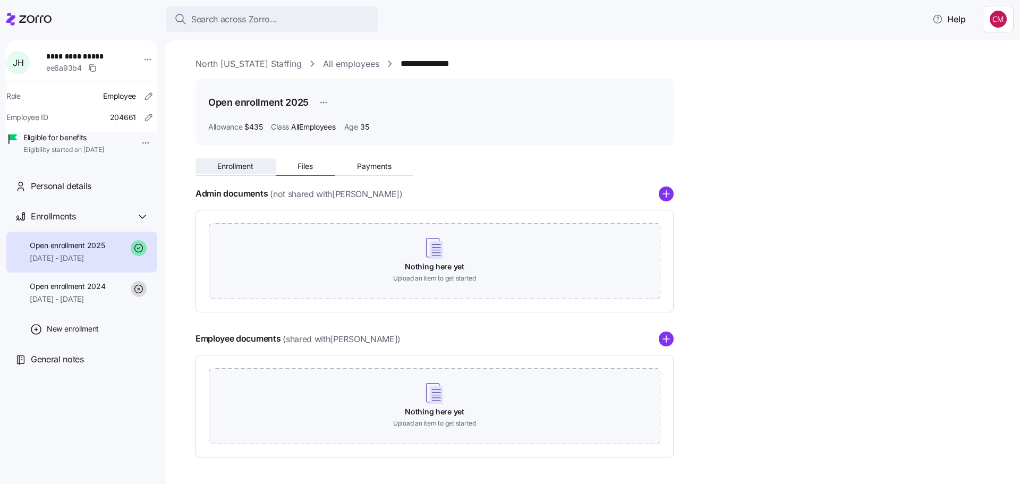
click at [221, 163] on span "Enrollment" at bounding box center [235, 166] width 36 height 7
